Goal: Task Accomplishment & Management: Manage account settings

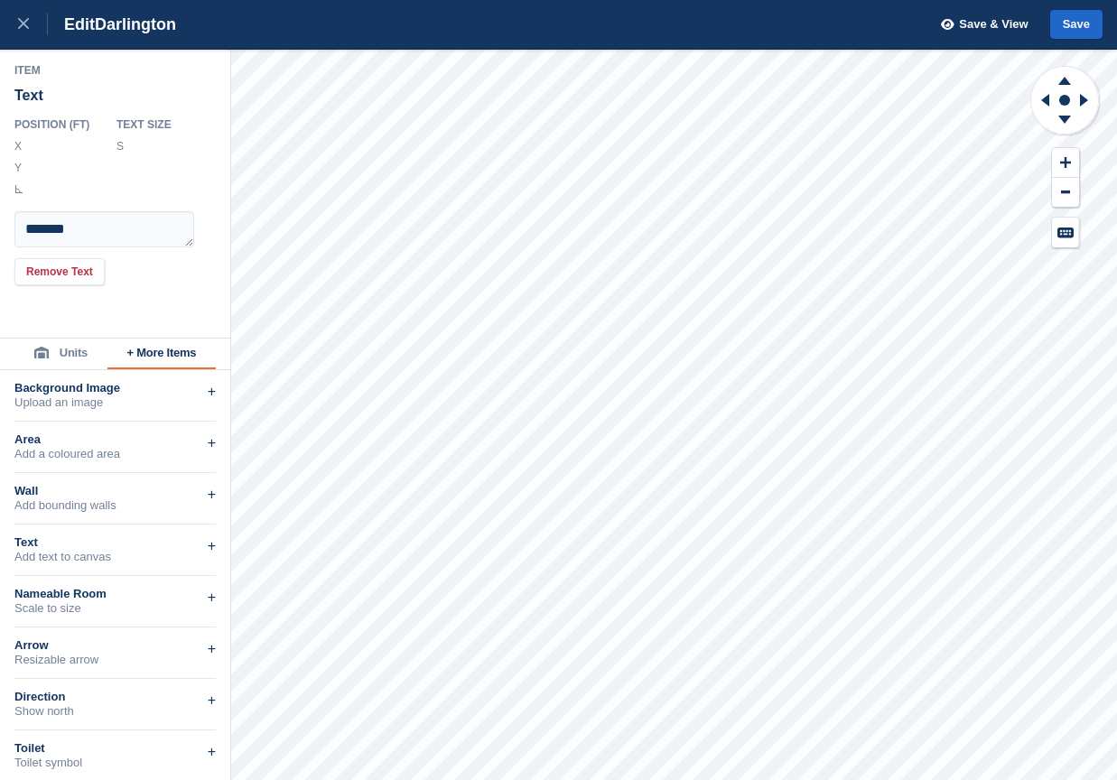
scroll to position [0, 1]
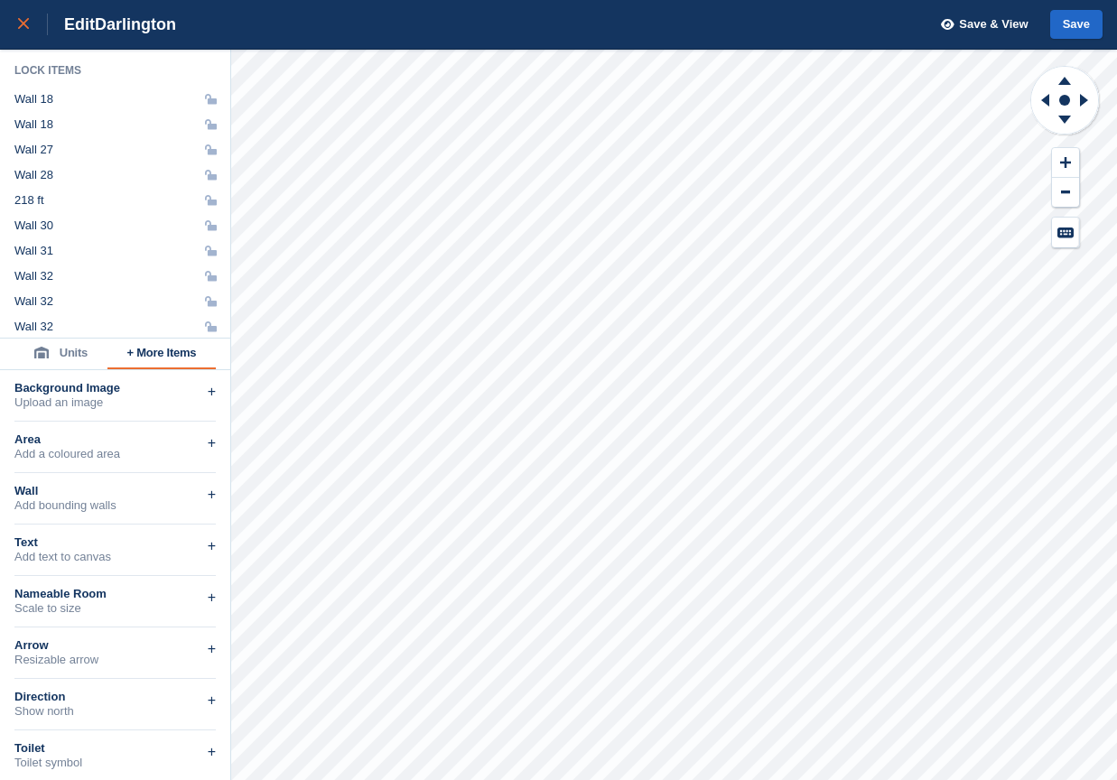
click at [19, 27] on icon at bounding box center [23, 23] width 11 height 11
click at [992, 17] on span "Save & View" at bounding box center [993, 24] width 69 height 18
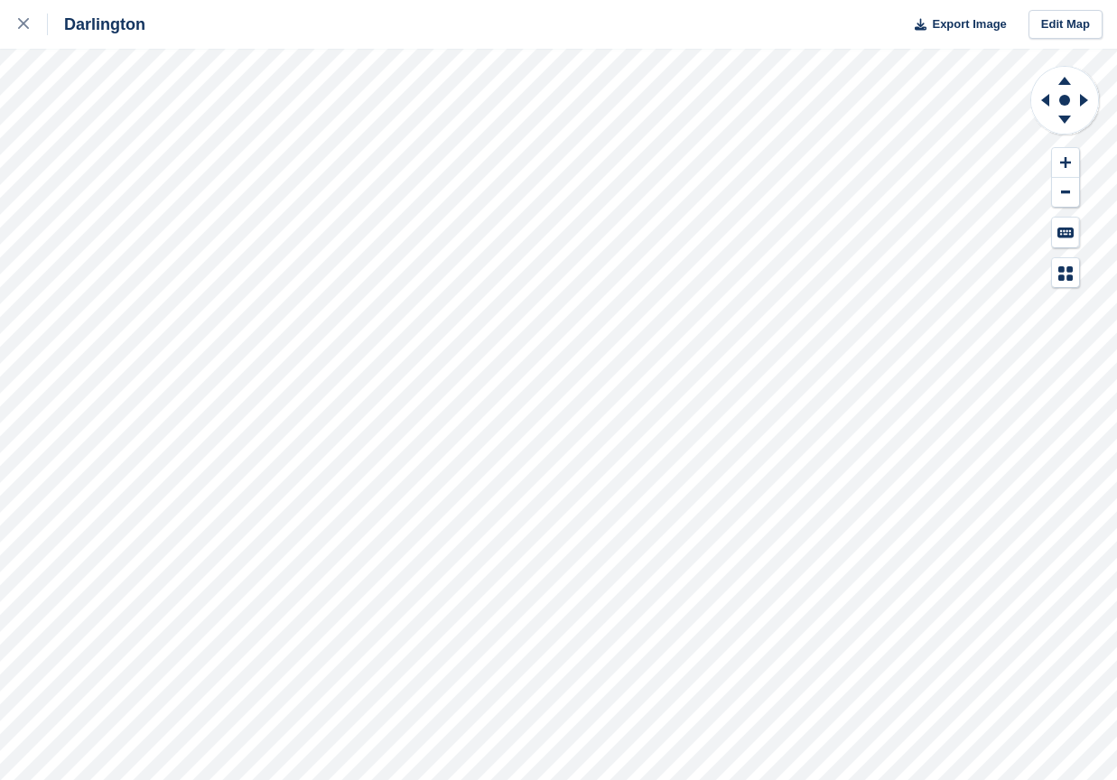
click at [24, 23] on icon at bounding box center [23, 23] width 11 height 11
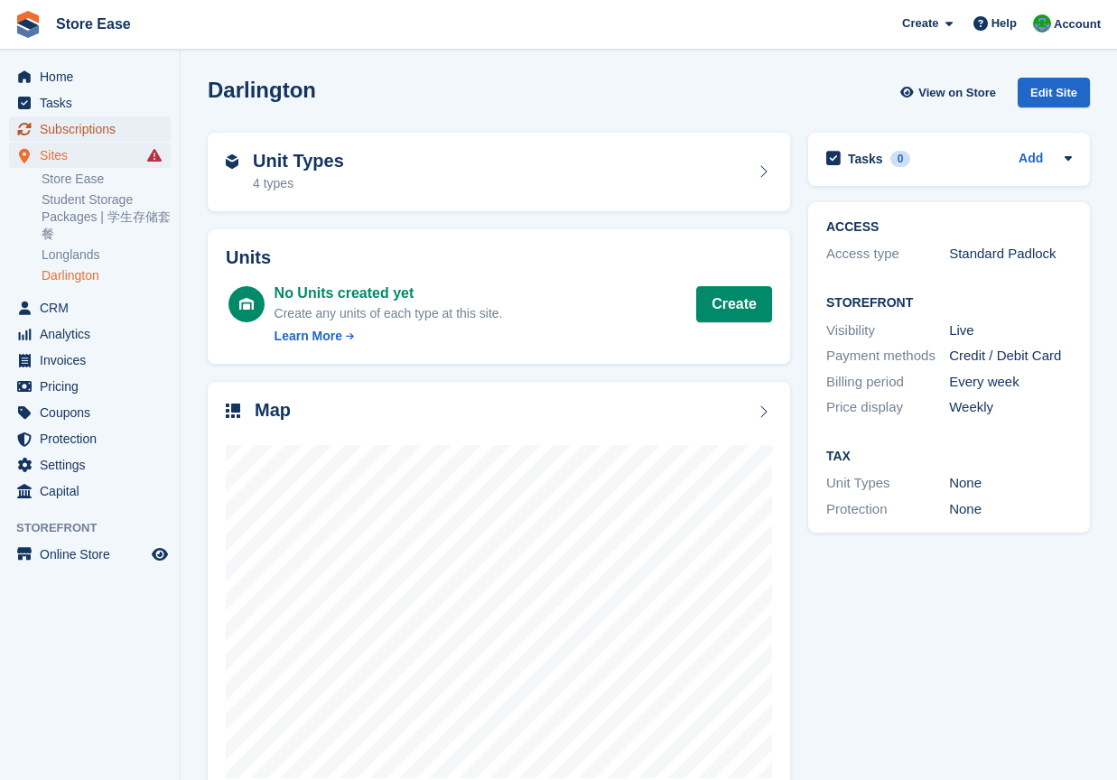
click at [70, 131] on span "Subscriptions" at bounding box center [94, 129] width 108 height 25
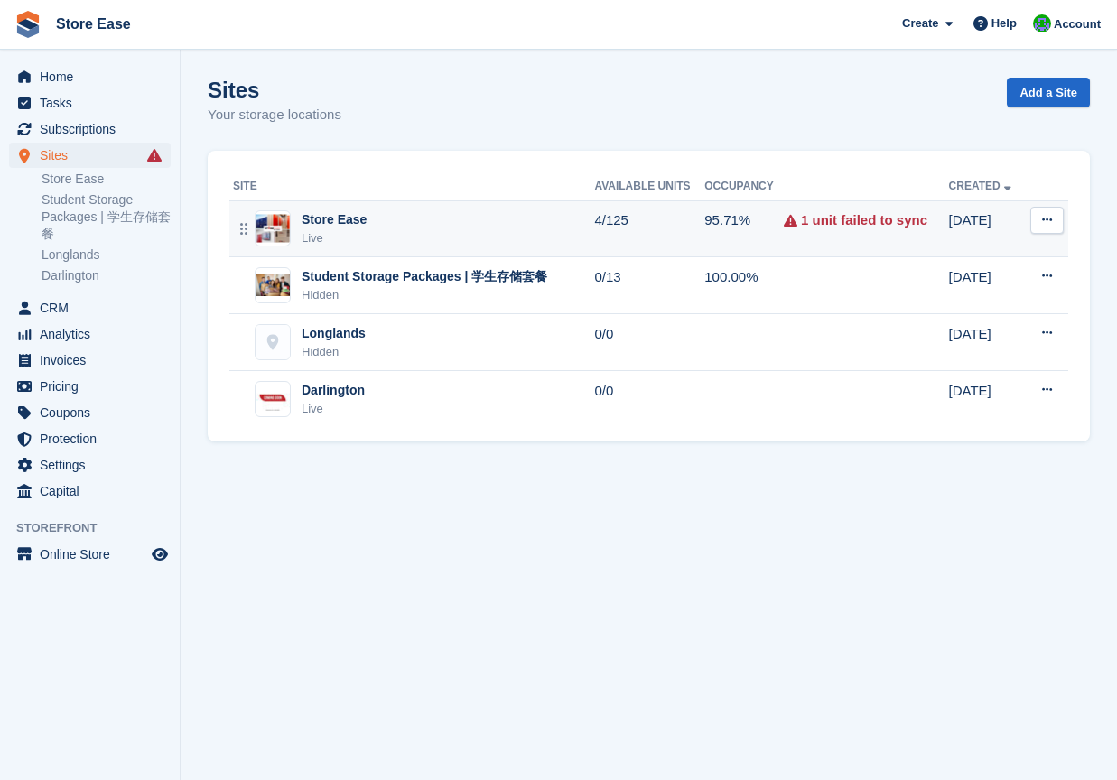
click at [331, 218] on div "Store Ease" at bounding box center [334, 219] width 65 height 19
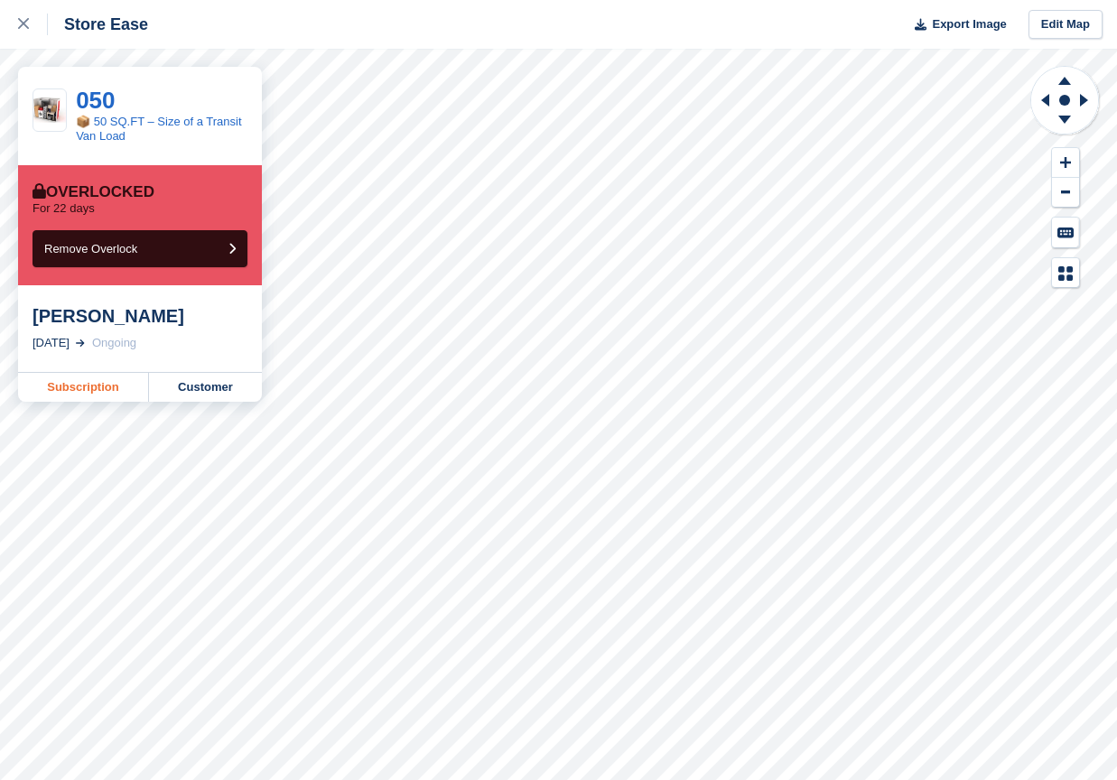
click at [89, 391] on link "Subscription" at bounding box center [83, 387] width 131 height 29
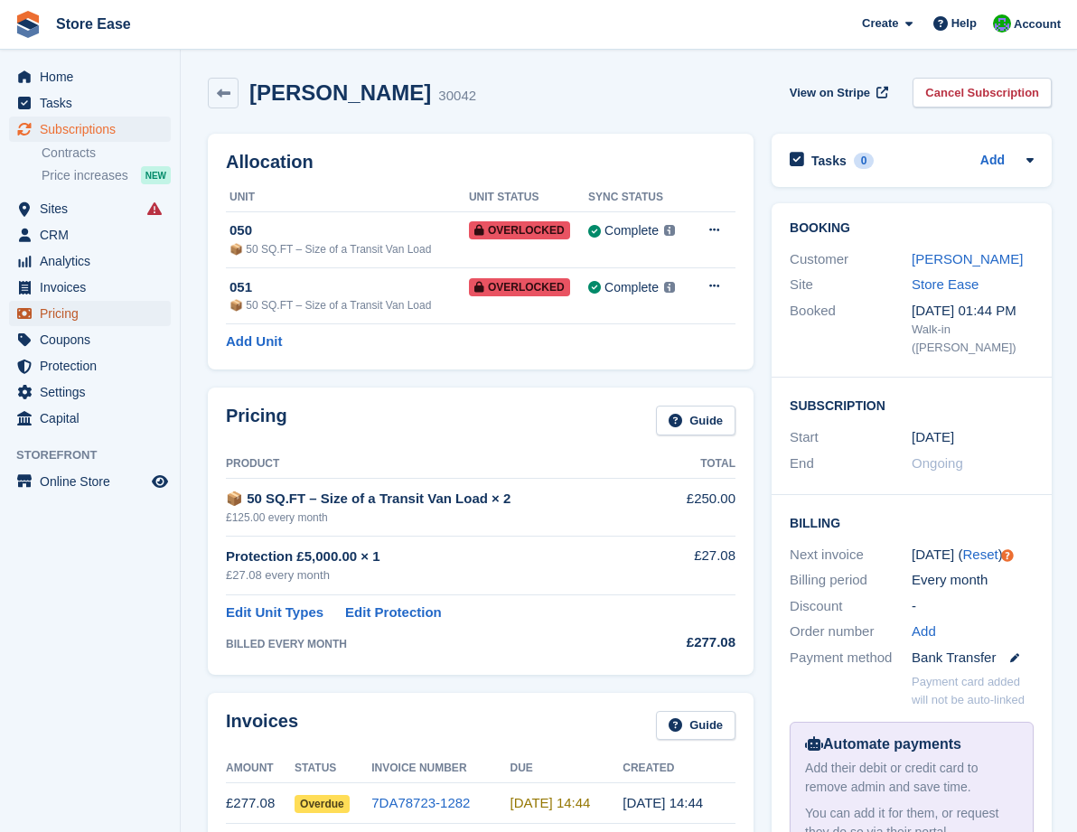
click at [68, 313] on span "Pricing" at bounding box center [94, 313] width 108 height 25
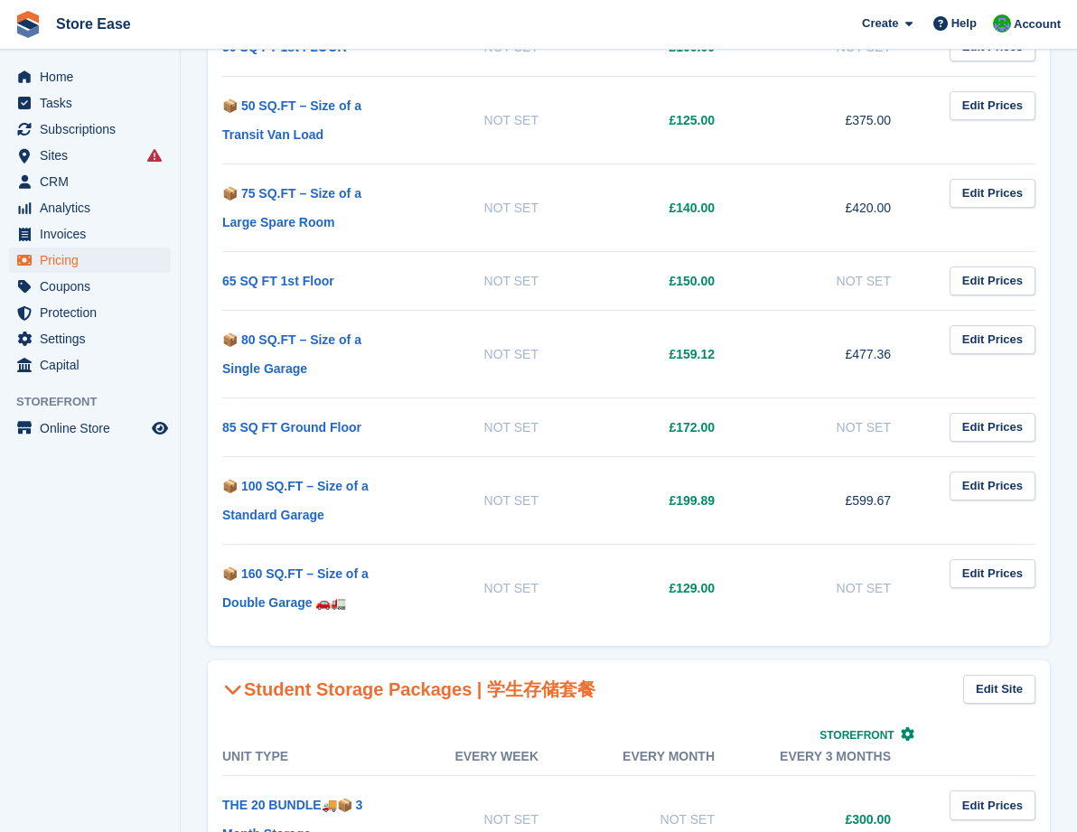
scroll to position [1626, 0]
